Goal: Check status

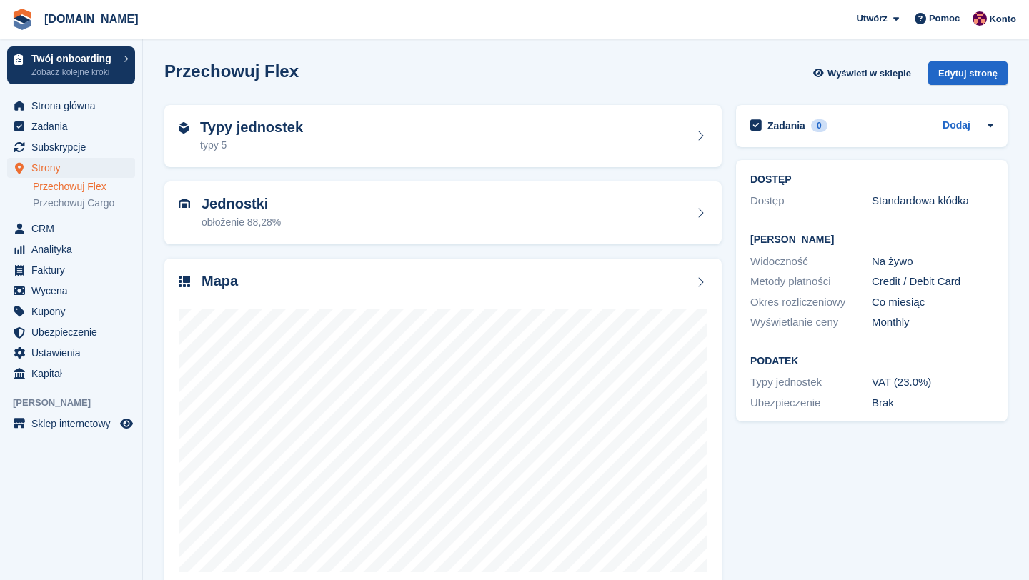
scroll to position [29, 0]
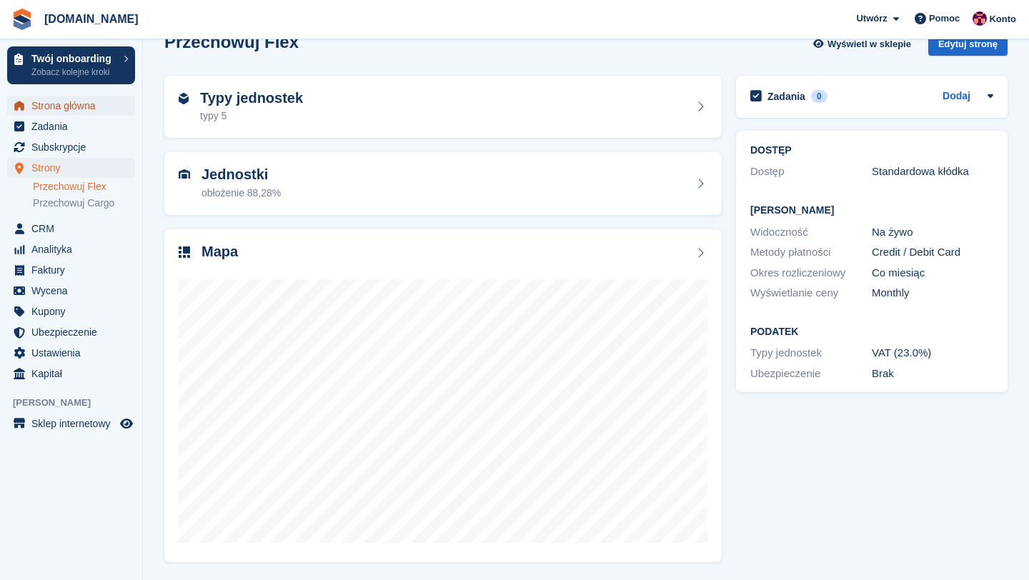
click at [63, 99] on span "Strona główna" at bounding box center [74, 106] width 86 height 20
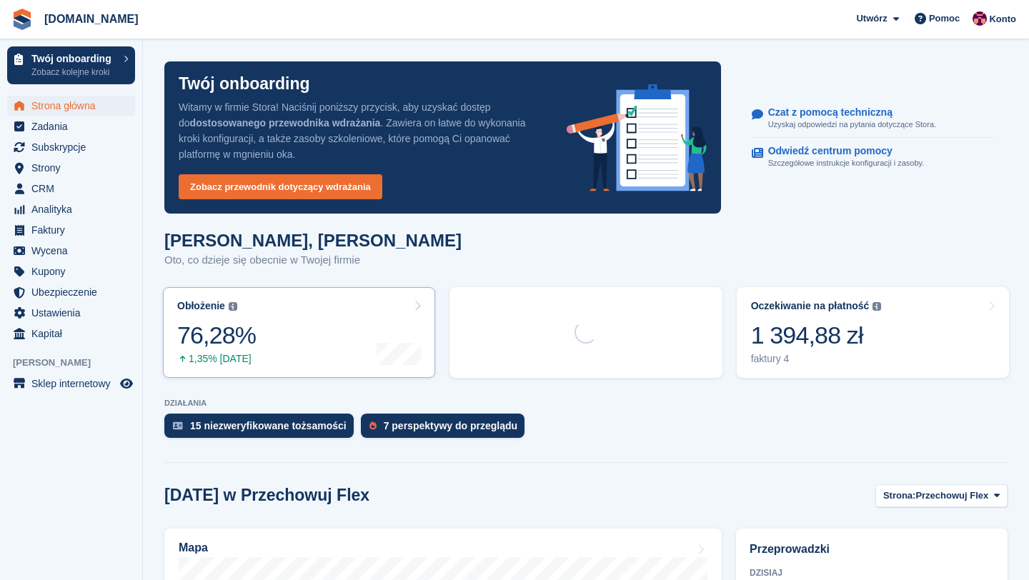
click at [252, 325] on div "76,28%" at bounding box center [216, 335] width 79 height 29
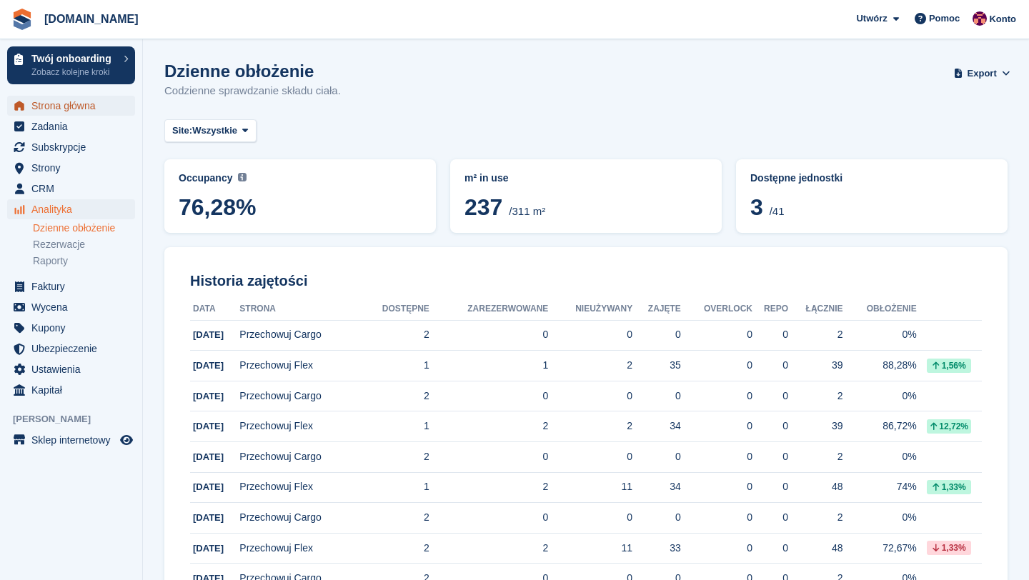
click at [70, 111] on span "Strona główna" at bounding box center [74, 106] width 86 height 20
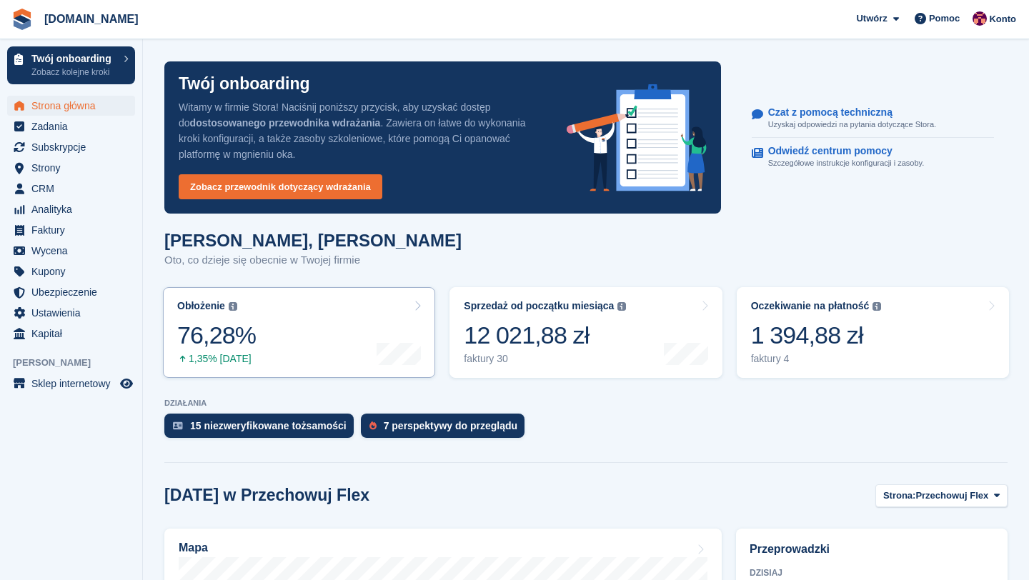
click at [259, 321] on link "Obłożenie Procent wszystkich aktualnie przydzielonych jednostek pod względem po…" at bounding box center [299, 332] width 272 height 91
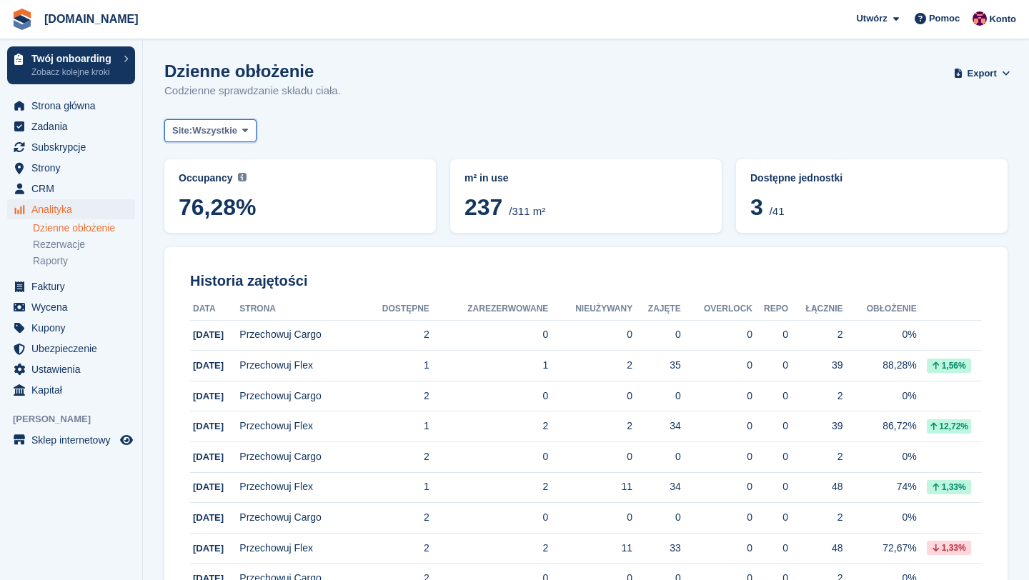
click at [243, 139] on button "Site: Wszystkie" at bounding box center [210, 131] width 92 height 24
click at [245, 189] on link "Przechowuj Flex" at bounding box center [233, 190] width 124 height 26
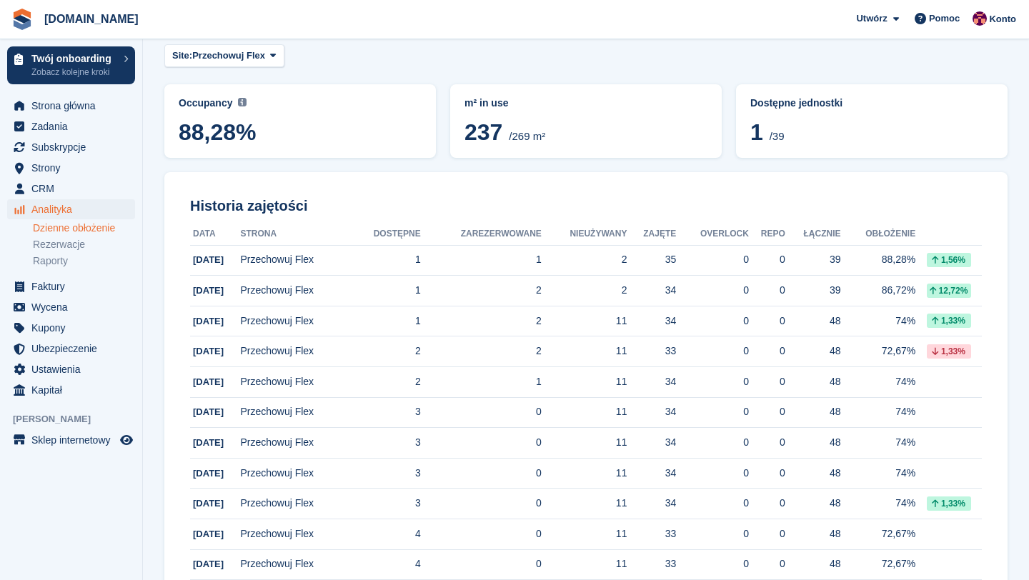
scroll to position [76, 0]
click at [57, 109] on span "Strona główna" at bounding box center [74, 106] width 86 height 20
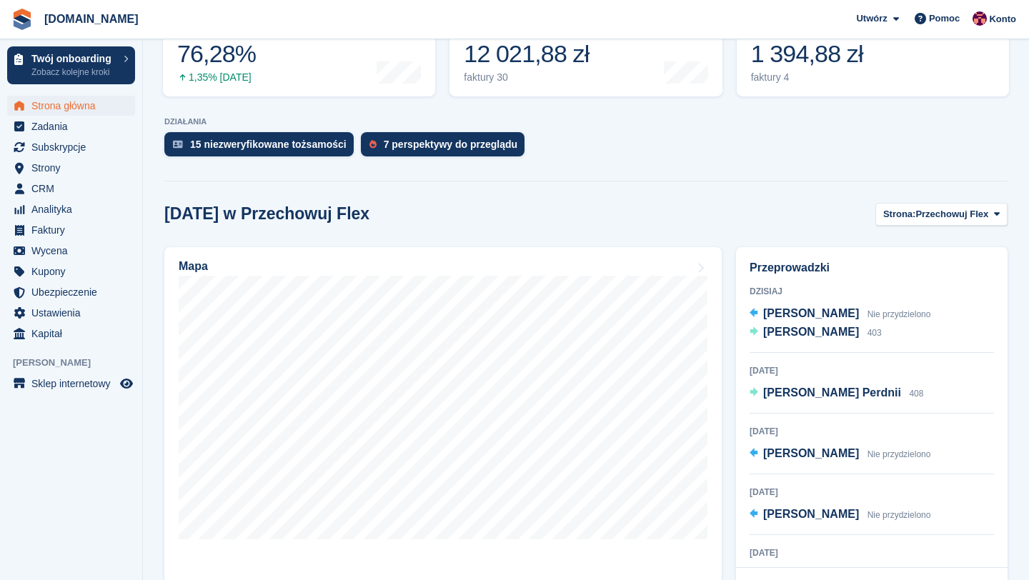
scroll to position [282, 0]
